Goal: Task Accomplishment & Management: Manage account settings

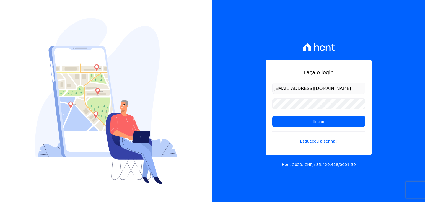
type input "[EMAIL_ADDRESS][DOMAIN_NAME]"
click at [273, 116] on input "Entrar" at bounding box center [319, 121] width 93 height 11
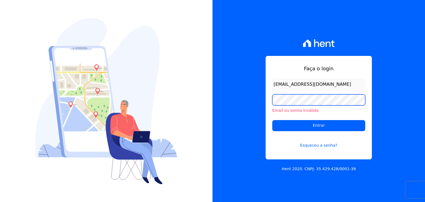
click at [273, 120] on input "Entrar" at bounding box center [319, 125] width 93 height 11
